Goal: Task Accomplishment & Management: Manage account settings

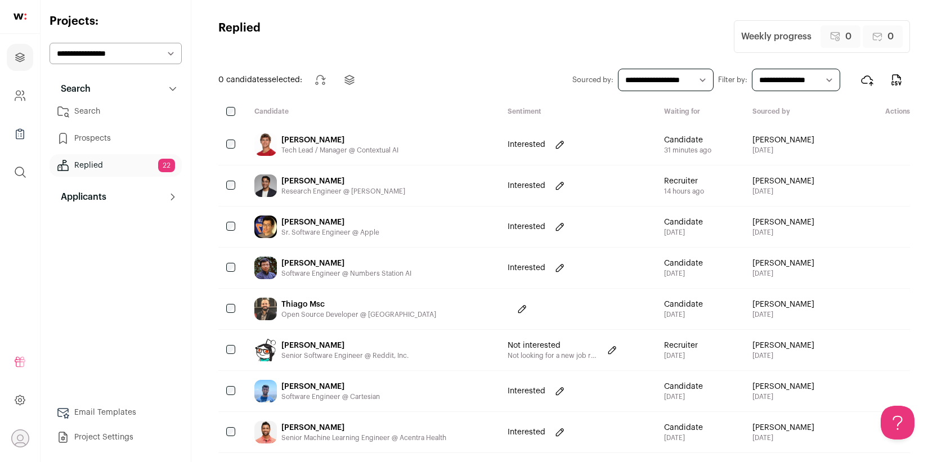
click at [102, 408] on link "Email Templates" at bounding box center [116, 412] width 132 height 23
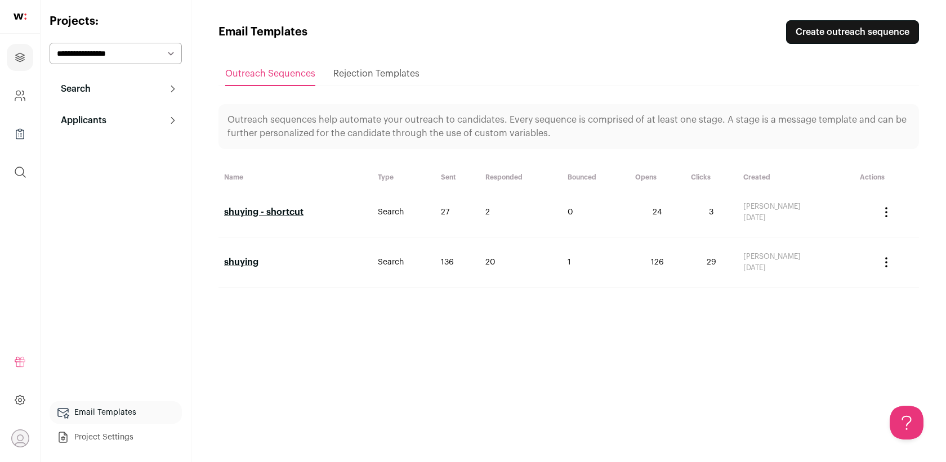
click at [299, 210] on link "shuying - shortcut" at bounding box center [263, 212] width 79 height 9
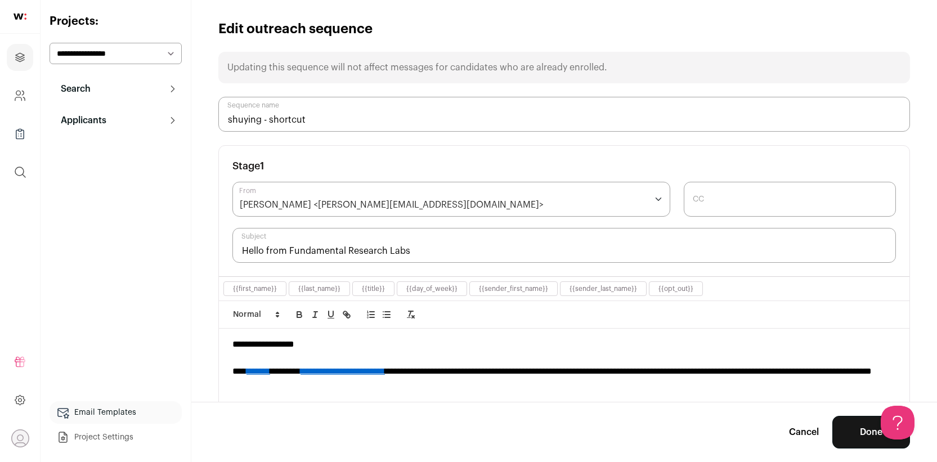
click at [329, 203] on div "[PERSON_NAME] <[PERSON_NAME][EMAIL_ADDRESS][DOMAIN_NAME]>" at bounding box center [392, 205] width 304 height 14
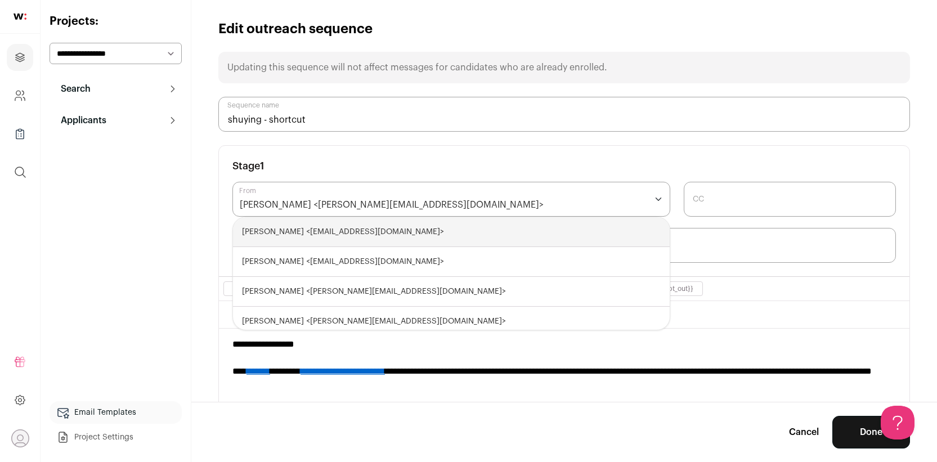
click at [452, 159] on div "**********" at bounding box center [564, 211] width 691 height 131
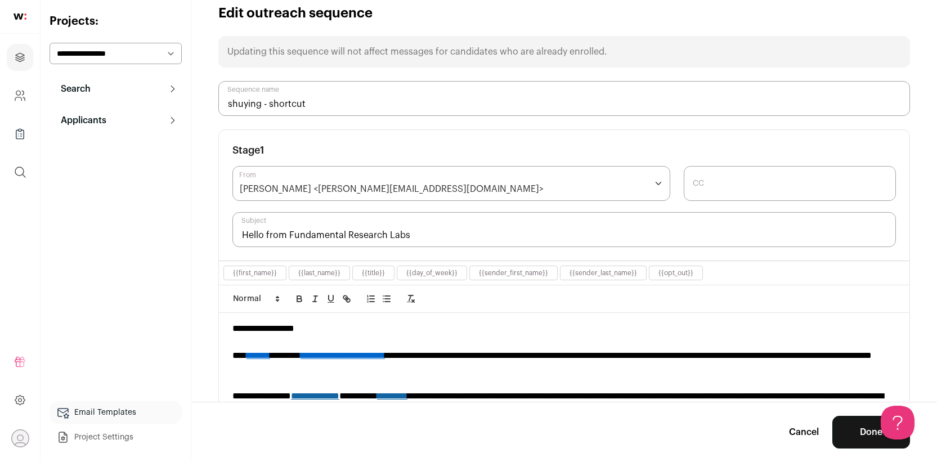
scroll to position [18, 0]
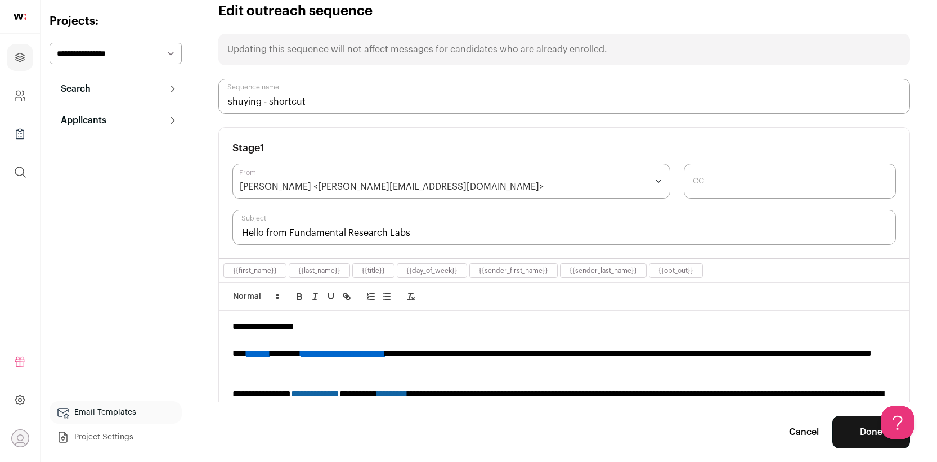
click at [25, 435] on icon "Open dropdown" at bounding box center [19, 438] width 17 height 17
click at [122, 339] on div "Search Search Search Prospects Replied 22 Applicants Applicants Applicants Emai…" at bounding box center [116, 263] width 132 height 371
click at [403, 175] on div "[PERSON_NAME] <[PERSON_NAME][EMAIL_ADDRESS][DOMAIN_NAME]>" at bounding box center [452, 181] width 438 height 35
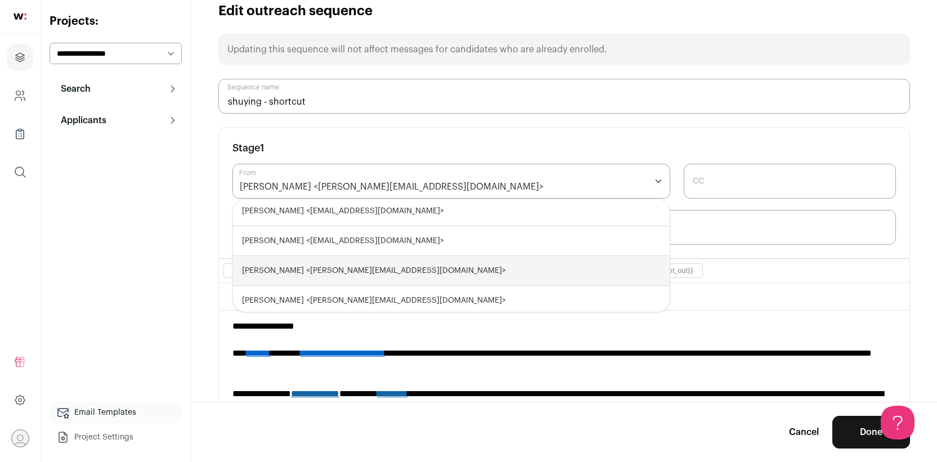
scroll to position [0, 0]
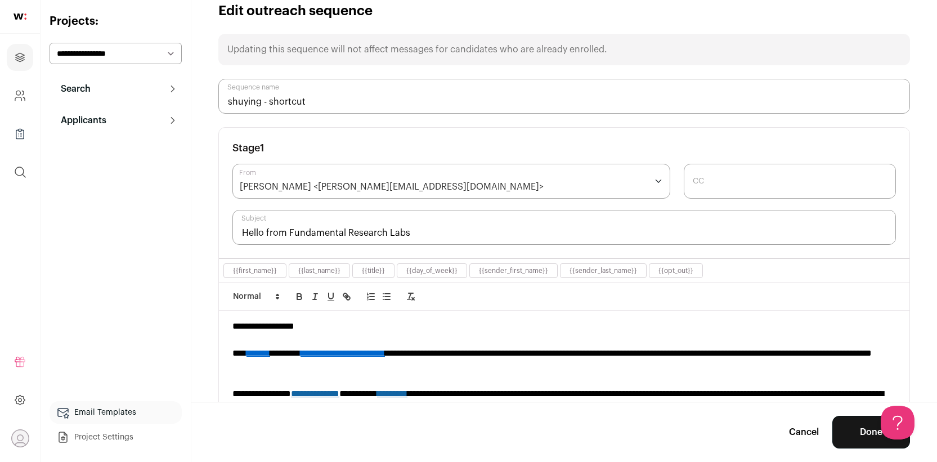
click at [132, 217] on div "Search Search Search Prospects Replied 22 Applicants Applicants Applicants Emai…" at bounding box center [116, 263] width 132 height 371
click at [119, 97] on button "Search" at bounding box center [116, 89] width 132 height 23
click at [132, 233] on div "Search Search Search Prospects Replied 22 Applicants Applicants Applicants Emai…" at bounding box center [116, 263] width 132 height 371
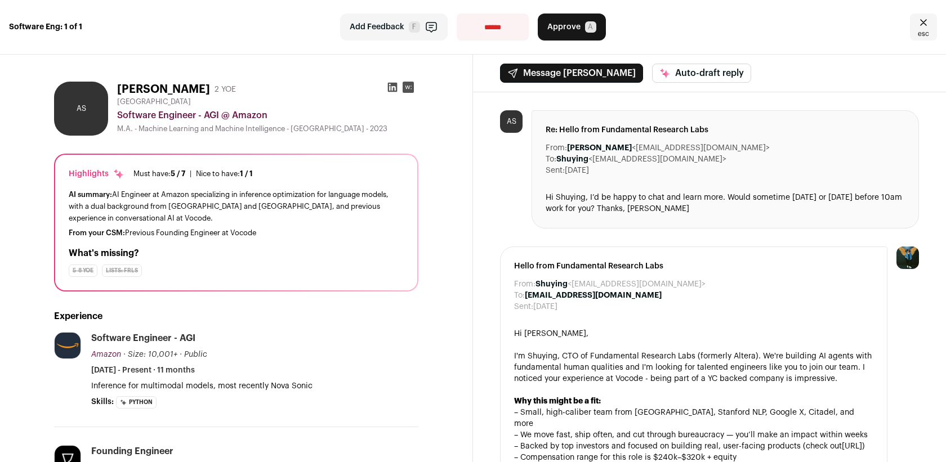
click at [391, 87] on icon at bounding box center [392, 87] width 11 height 11
